Goal: Task Accomplishment & Management: Complete application form

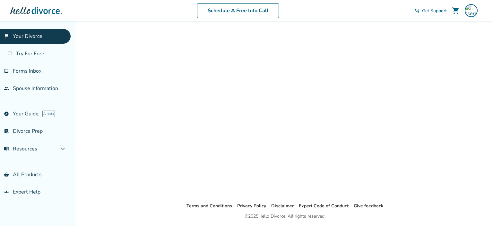
click at [32, 32] on link "flag_2 Your Divorce" at bounding box center [35, 36] width 71 height 15
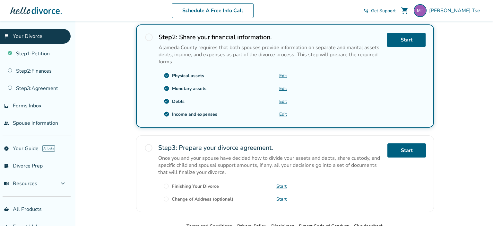
scroll to position [204, 0]
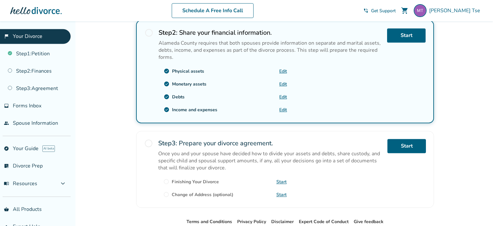
click at [281, 109] on link "Edit" at bounding box center [283, 110] width 8 height 6
click at [49, 71] on link "Step 2 : Finances" at bounding box center [35, 71] width 71 height 15
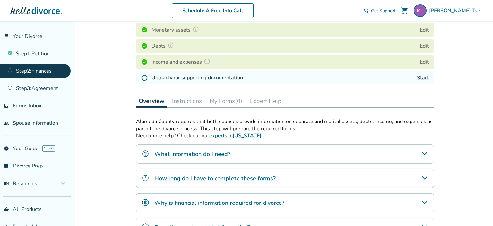
scroll to position [116, 0]
click at [420, 77] on link "Start" at bounding box center [423, 77] width 12 height 7
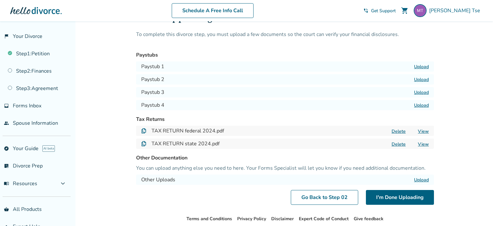
scroll to position [27, 0]
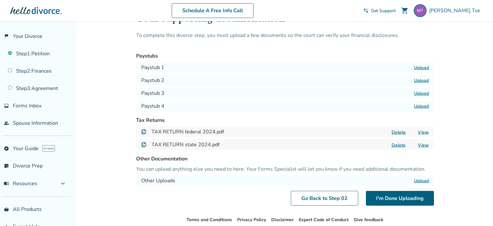
click at [422, 67] on label "Upload" at bounding box center [421, 68] width 15 height 6
click at [0, 0] on input "Upload" at bounding box center [0, 0] width 0 height 0
click at [425, 78] on label "Upload" at bounding box center [421, 80] width 15 height 6
click at [0, 0] on input "Upload" at bounding box center [0, 0] width 0 height 0
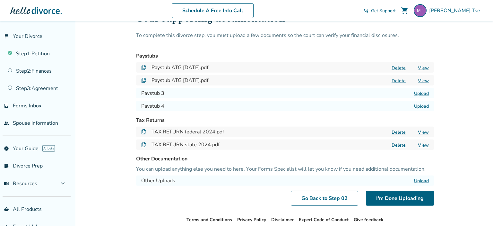
click at [423, 92] on label "Upload" at bounding box center [421, 93] width 15 height 6
click at [0, 0] on input "Upload" at bounding box center [0, 0] width 0 height 0
click at [427, 107] on label "Upload" at bounding box center [421, 106] width 15 height 6
click at [0, 0] on input "Upload" at bounding box center [0, 0] width 0 height 0
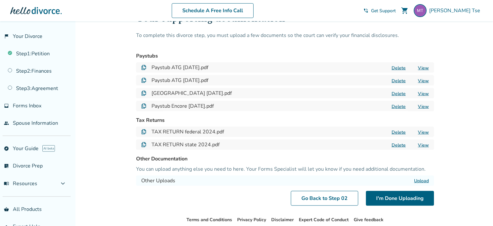
click at [422, 67] on link "View" at bounding box center [423, 68] width 11 height 6
click at [447, 61] on div "Added to cart Step 0 2 / Uploads Your supporting documentation To complete this…" at bounding box center [246, 127] width 493 height 266
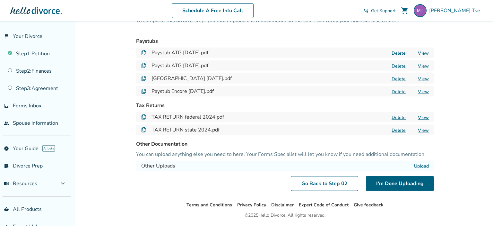
scroll to position [62, 0]
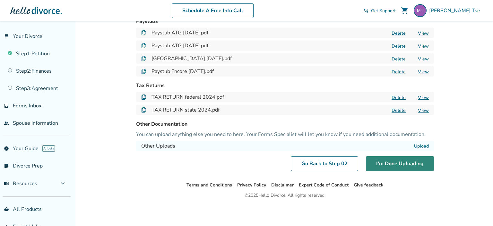
click at [408, 165] on button "I'm Done Uploading" at bounding box center [400, 163] width 68 height 15
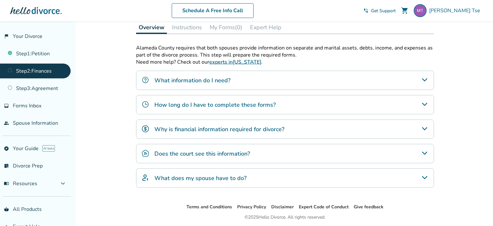
scroll to position [190, 0]
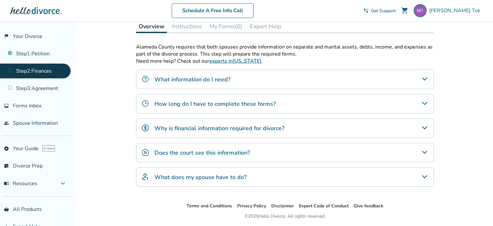
click at [425, 100] on icon "How long do I have to complete these forms?" at bounding box center [425, 103] width 8 height 8
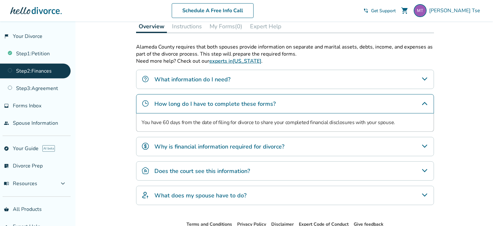
click at [424, 99] on icon "How long do I have to complete these forms?" at bounding box center [425, 103] width 8 height 8
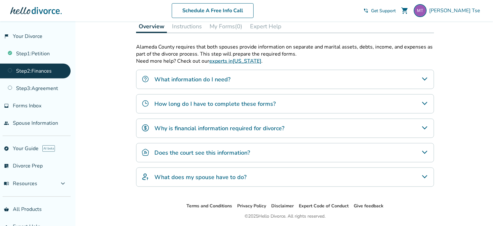
click at [425, 149] on icon "Does the court see this information?" at bounding box center [425, 152] width 8 height 8
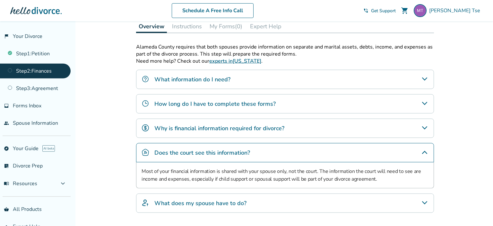
click at [424, 148] on icon "Does the court see this information?" at bounding box center [425, 152] width 8 height 8
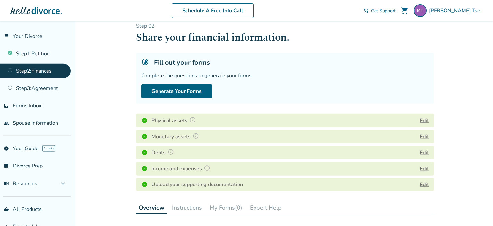
scroll to position [9, 0]
click at [187, 89] on button "Generate Your Forms" at bounding box center [176, 91] width 71 height 14
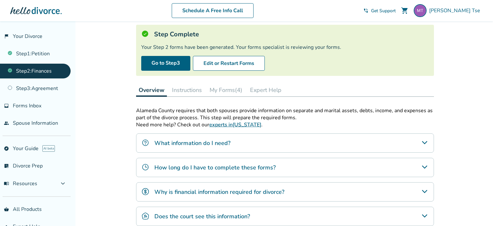
scroll to position [38, 0]
click at [229, 87] on button "My Forms (4)" at bounding box center [226, 89] width 38 height 13
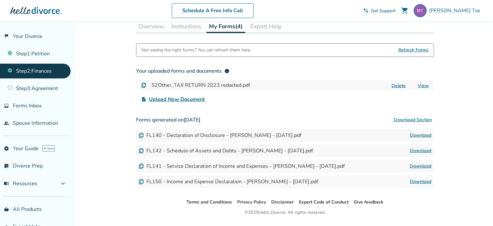
scroll to position [118, 0]
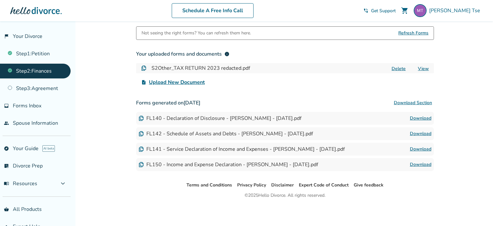
click at [425, 118] on link "Download" at bounding box center [421, 118] width 22 height 8
click at [423, 132] on link "Download" at bounding box center [421, 134] width 22 height 8
click at [427, 149] on link "Download" at bounding box center [421, 149] width 22 height 8
click at [427, 162] on link "Download" at bounding box center [421, 164] width 22 height 8
click at [112, 68] on div "Added to cart Step 0 2 Share your financial information. Step Complete Your Ste…" at bounding box center [246, 64] width 493 height 323
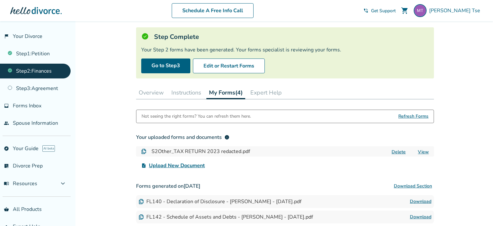
scroll to position [0, 0]
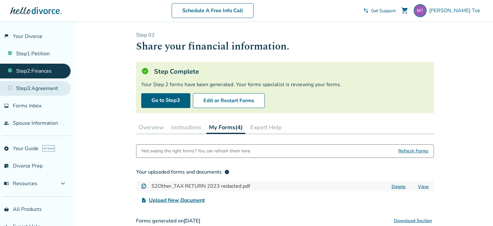
click at [61, 86] on link "Step 3 : Agreement" at bounding box center [35, 88] width 71 height 15
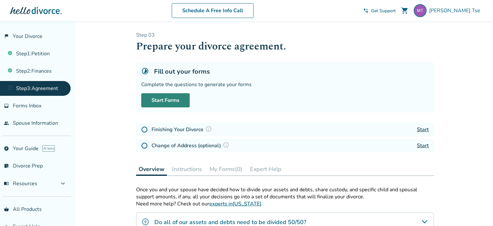
click at [172, 99] on link "Start Forms" at bounding box center [165, 100] width 48 height 14
